Goal: Navigation & Orientation: Find specific page/section

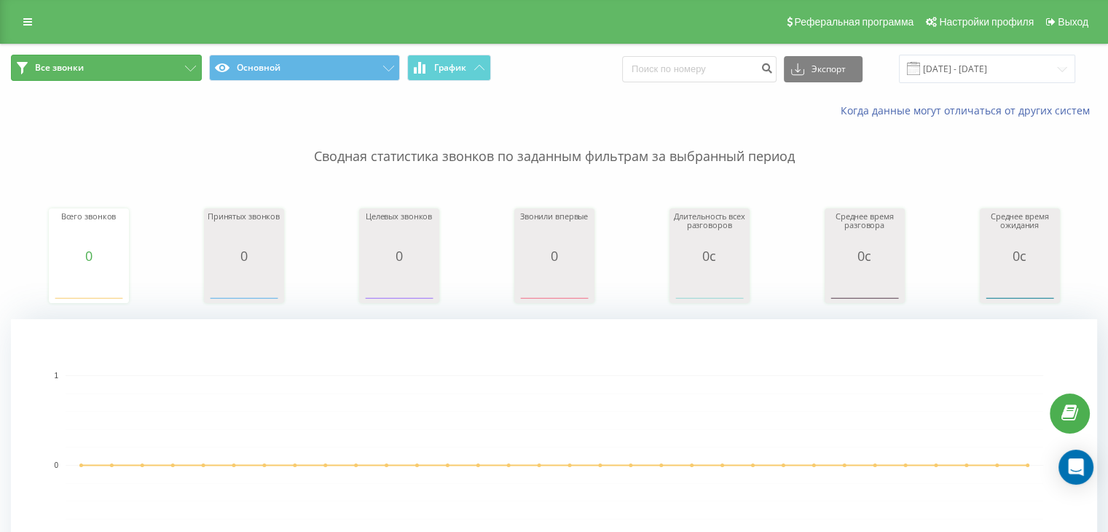
click at [154, 71] on button "Все звонки" at bounding box center [106, 68] width 191 height 26
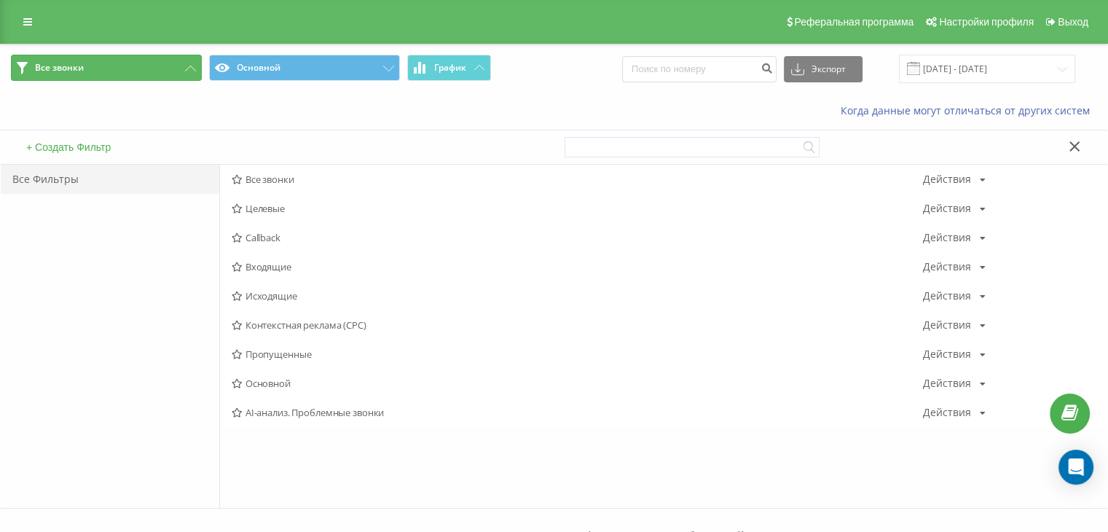
click at [154, 71] on button "Все звонки" at bounding box center [106, 68] width 191 height 26
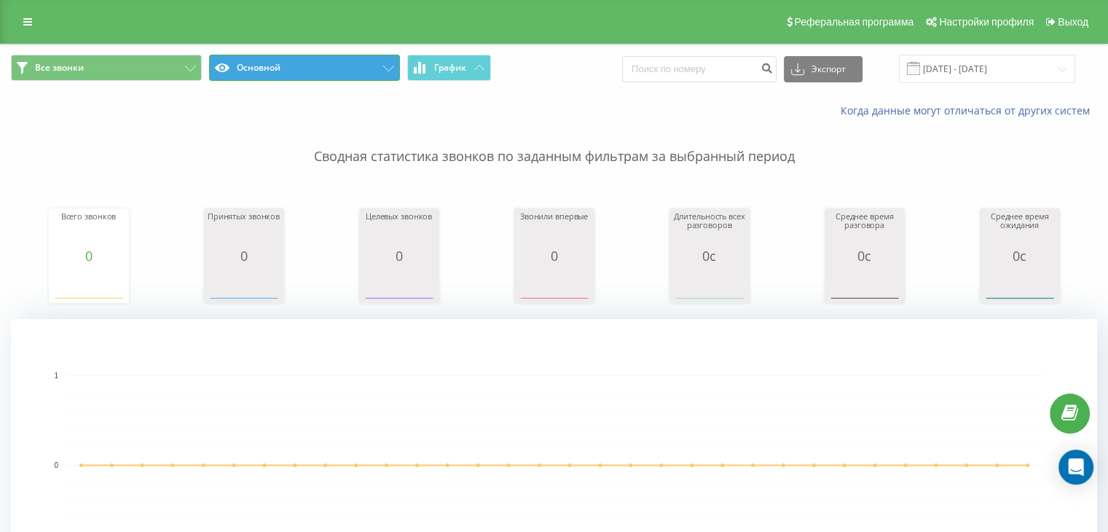
click at [300, 68] on button "Основной" at bounding box center [304, 68] width 191 height 26
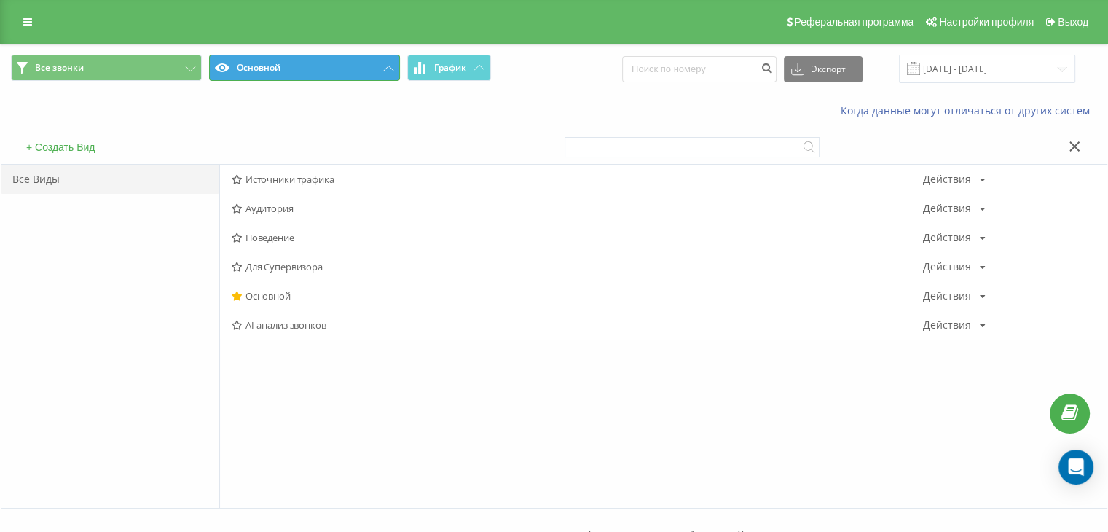
click at [300, 68] on button "Основной" at bounding box center [304, 68] width 191 height 26
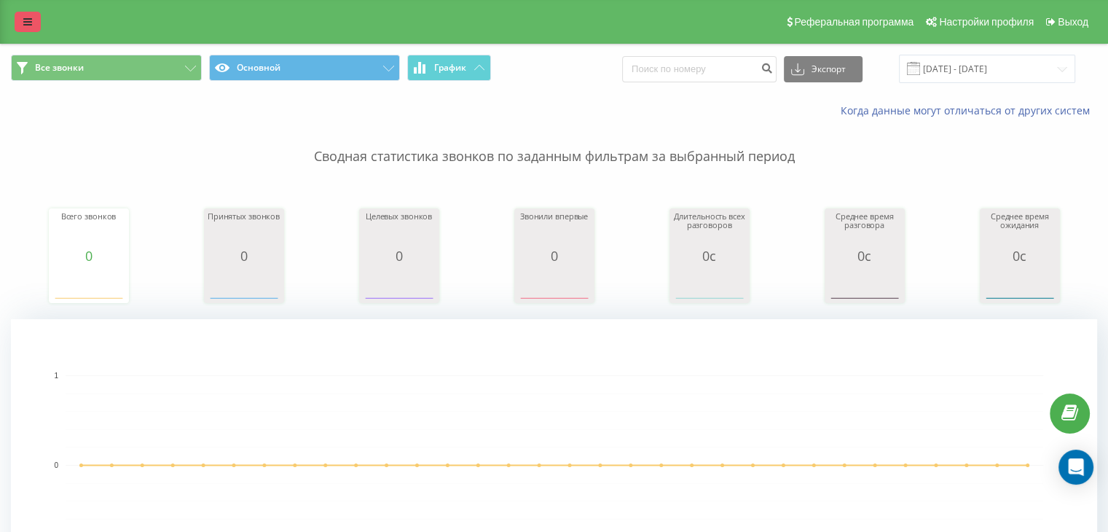
click at [28, 25] on icon at bounding box center [27, 22] width 9 height 10
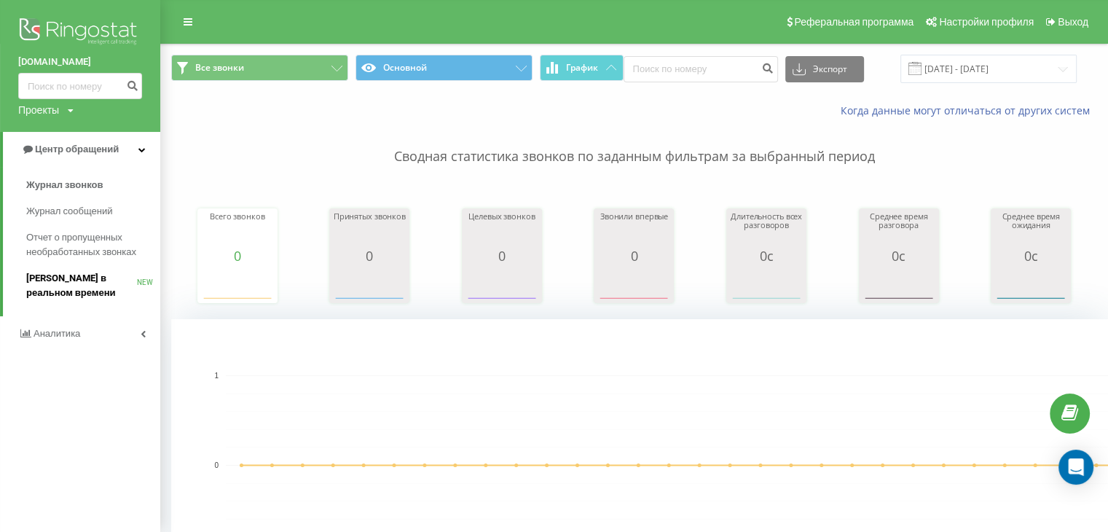
click at [34, 289] on span "[PERSON_NAME] в реальном времени" at bounding box center [81, 285] width 111 height 29
click at [50, 208] on span "Журнал сообщений" at bounding box center [72, 211] width 92 height 15
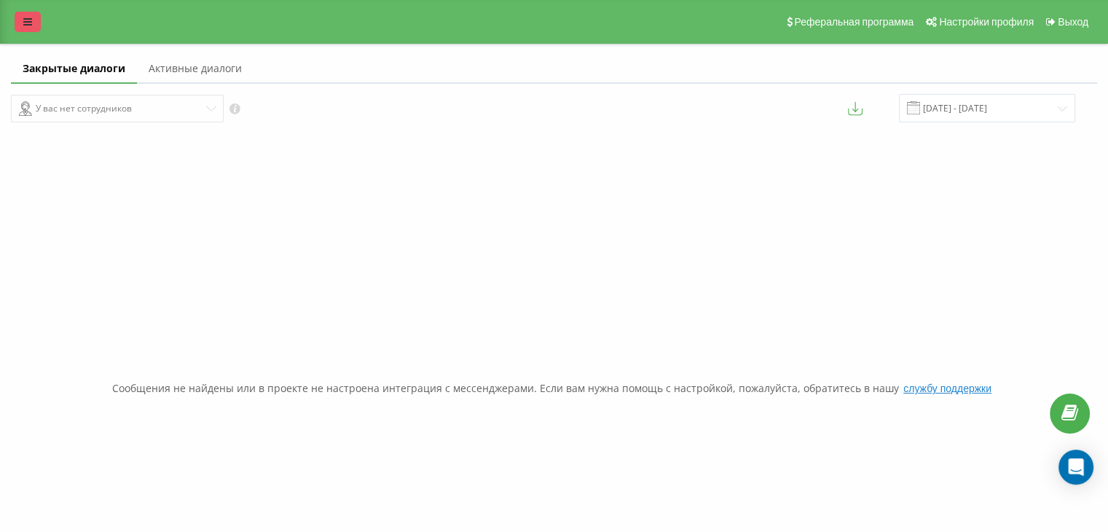
click at [23, 20] on icon at bounding box center [27, 22] width 9 height 10
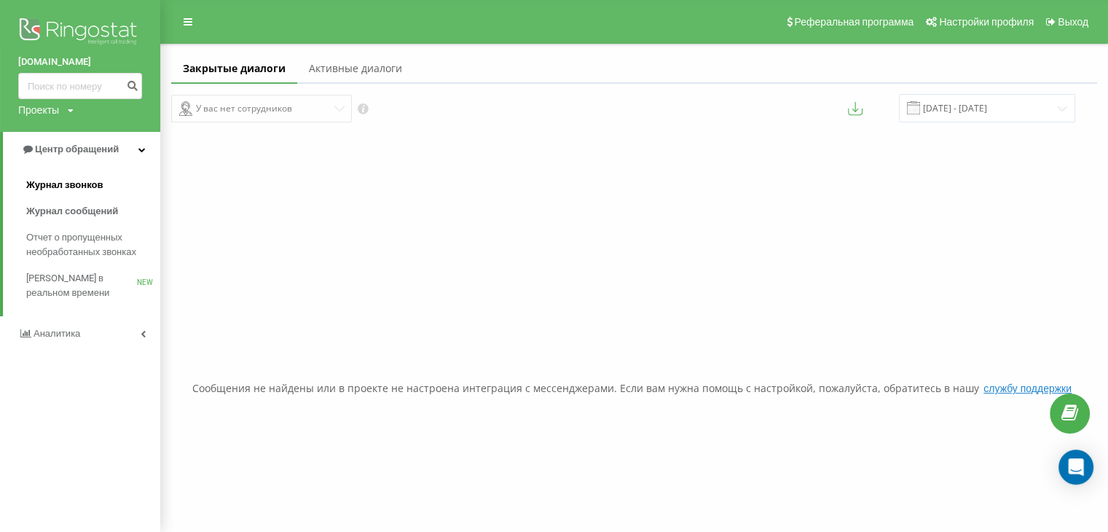
click at [58, 191] on span "Журнал звонков" at bounding box center [64, 185] width 76 height 15
